Goal: Information Seeking & Learning: Learn about a topic

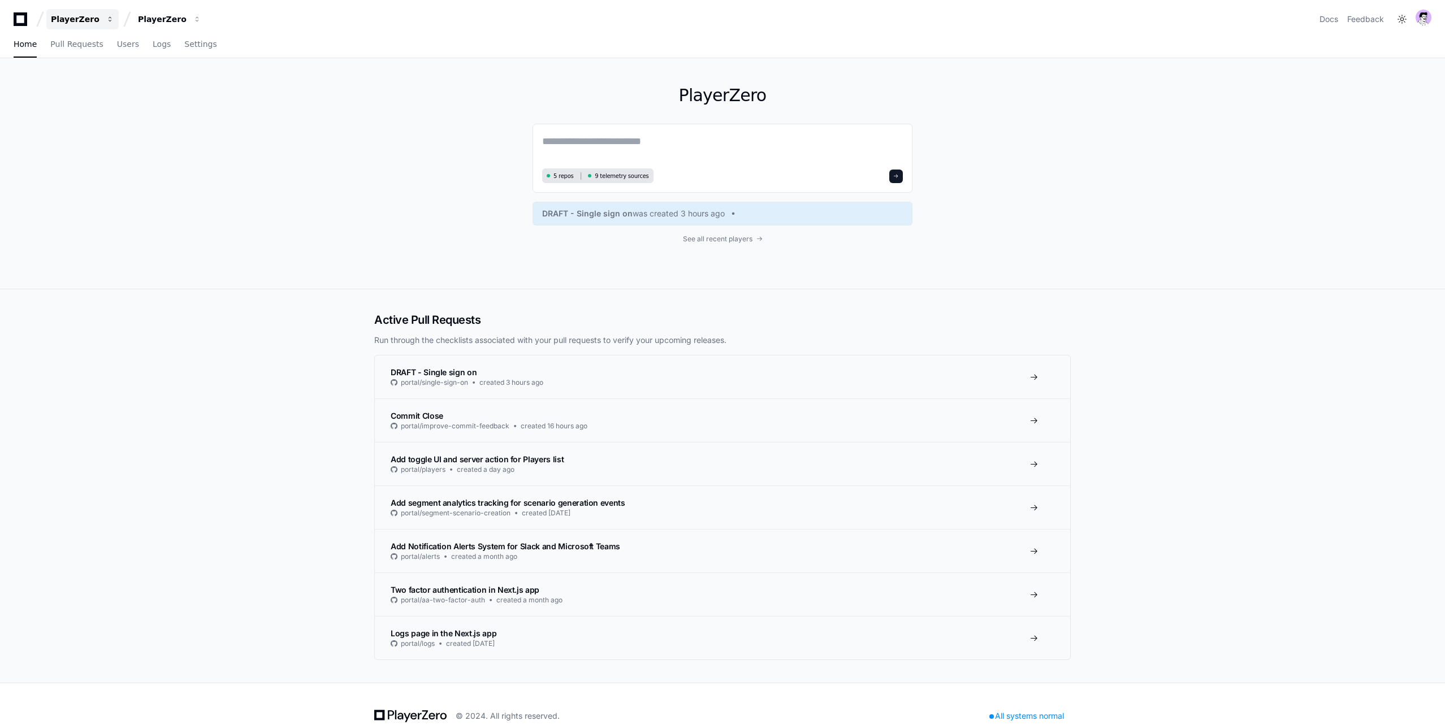
click at [80, 14] on div "PlayerZero" at bounding box center [75, 19] width 49 height 11
click at [124, 159] on button "O OnBoard" at bounding box center [140, 152] width 163 height 23
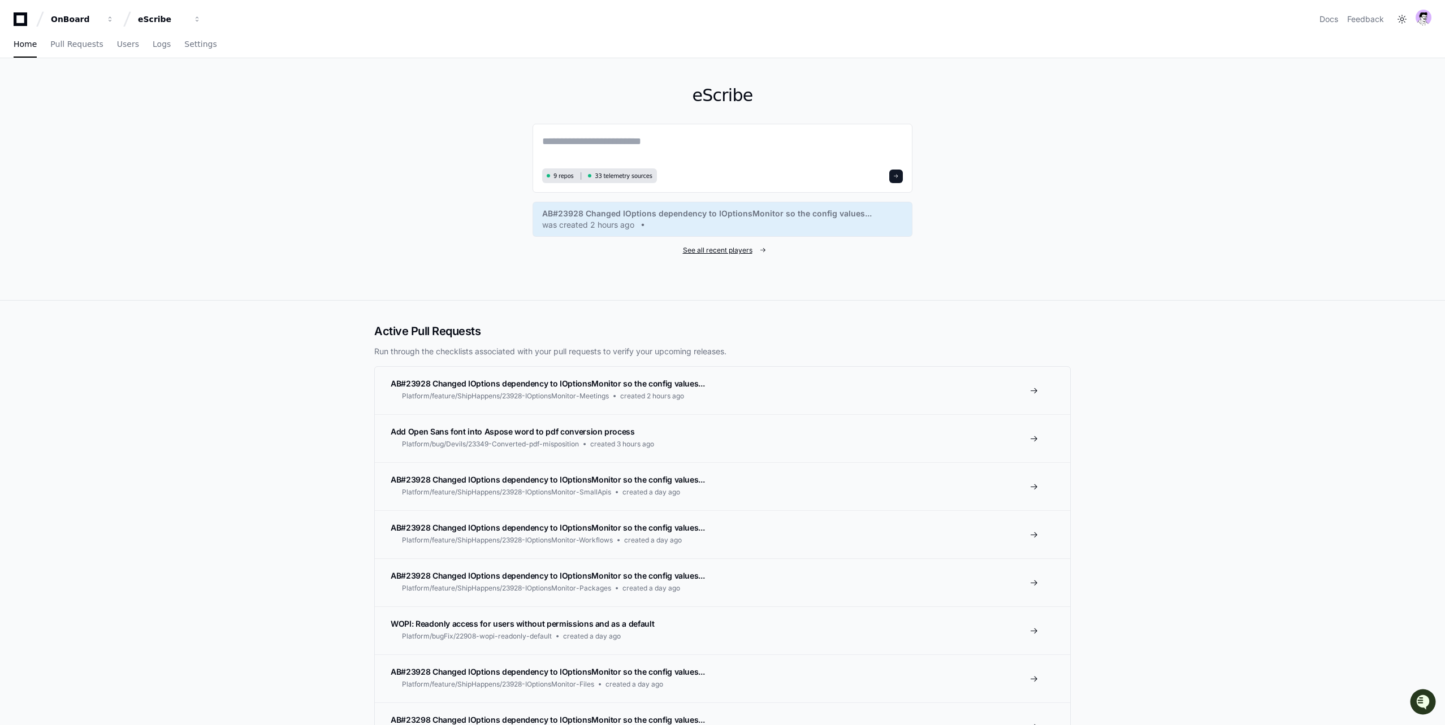
click at [723, 252] on span "See all recent players" at bounding box center [718, 250] width 70 height 9
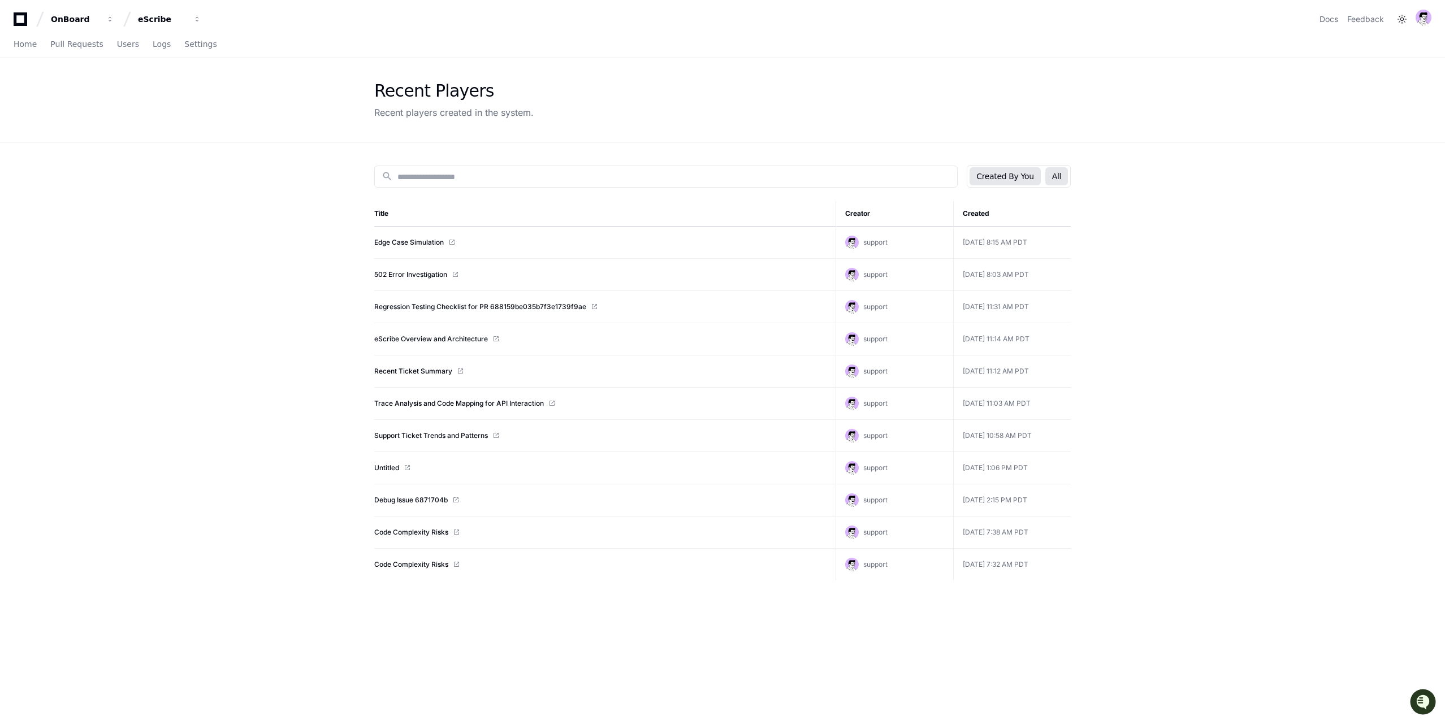
click at [1056, 172] on button "All" at bounding box center [1056, 176] width 23 height 18
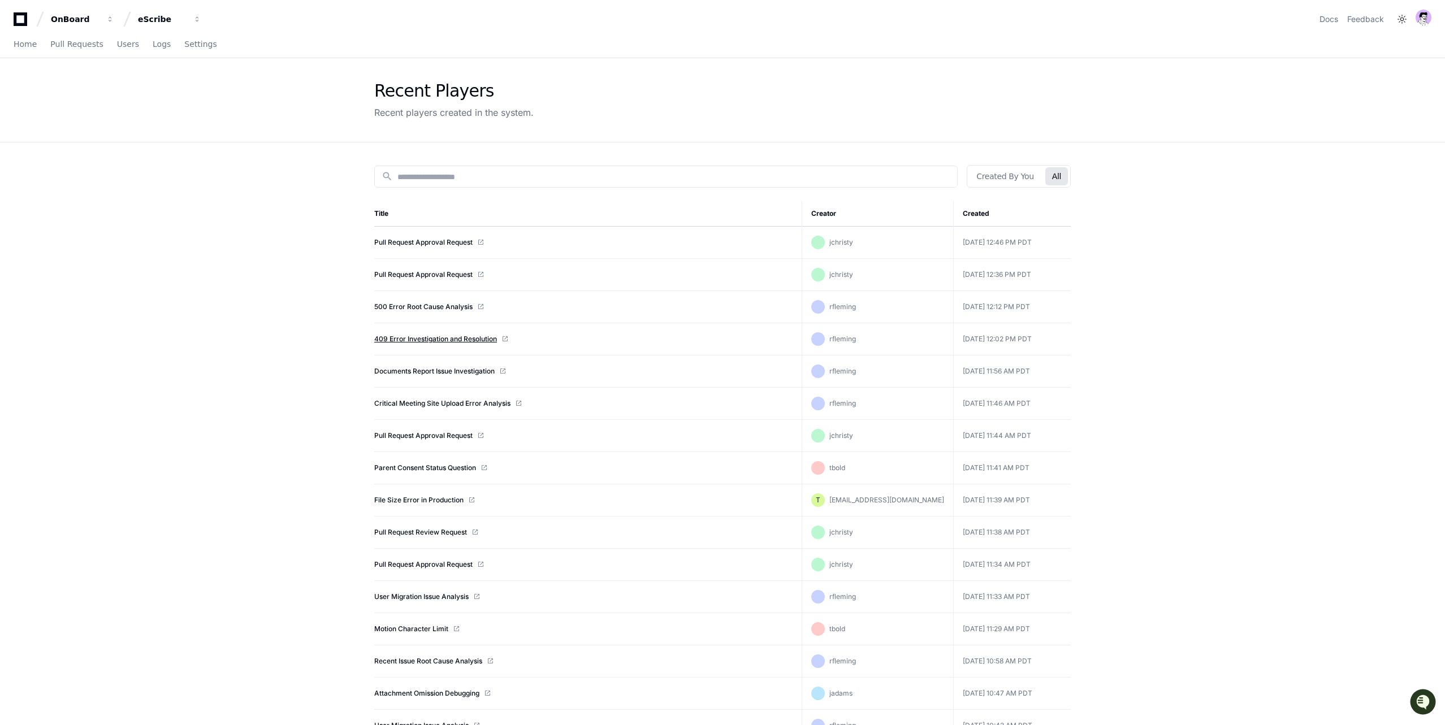
click at [472, 336] on link "409 Error Investigation and Resolution" at bounding box center [435, 339] width 123 height 9
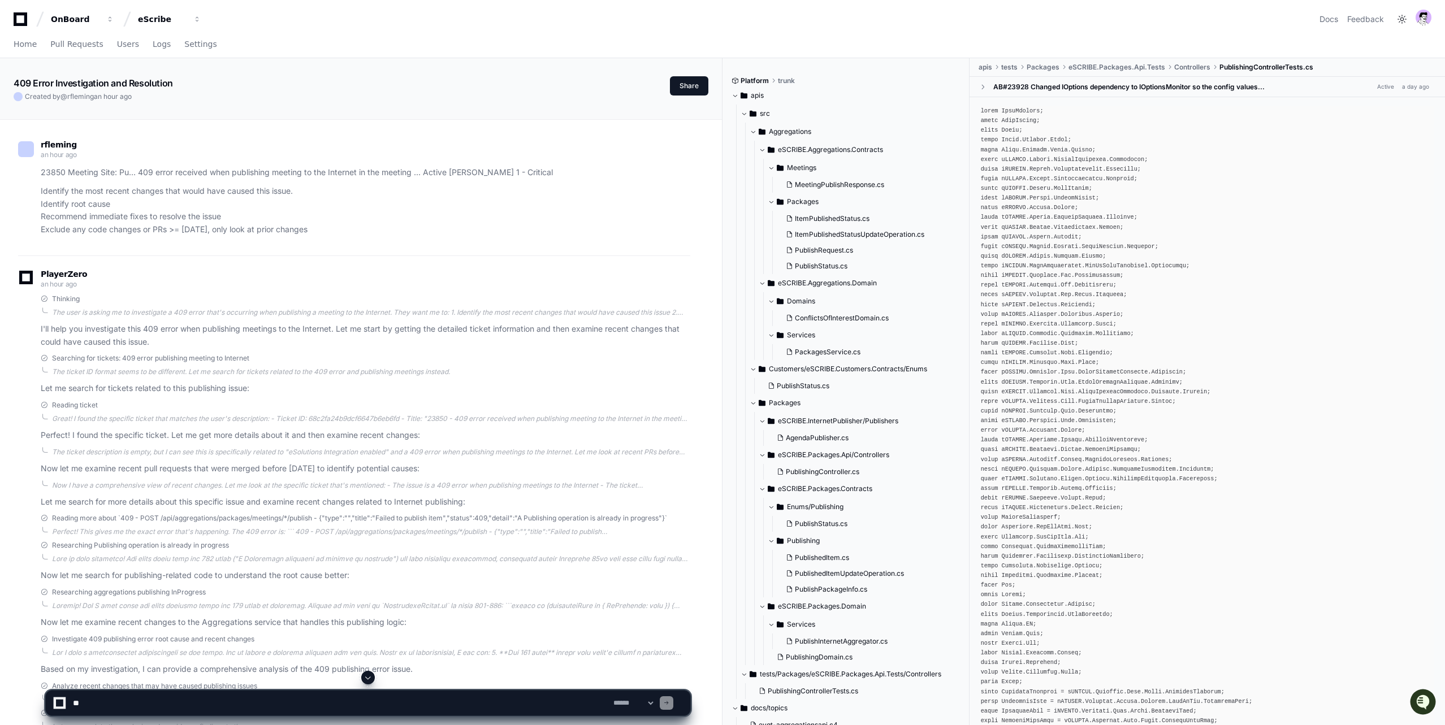
click at [118, 189] on p "Identify the most recent changes that would have caused this issue. Identify ro…" at bounding box center [365, 210] width 649 height 51
